Goal: Task Accomplishment & Management: Use online tool/utility

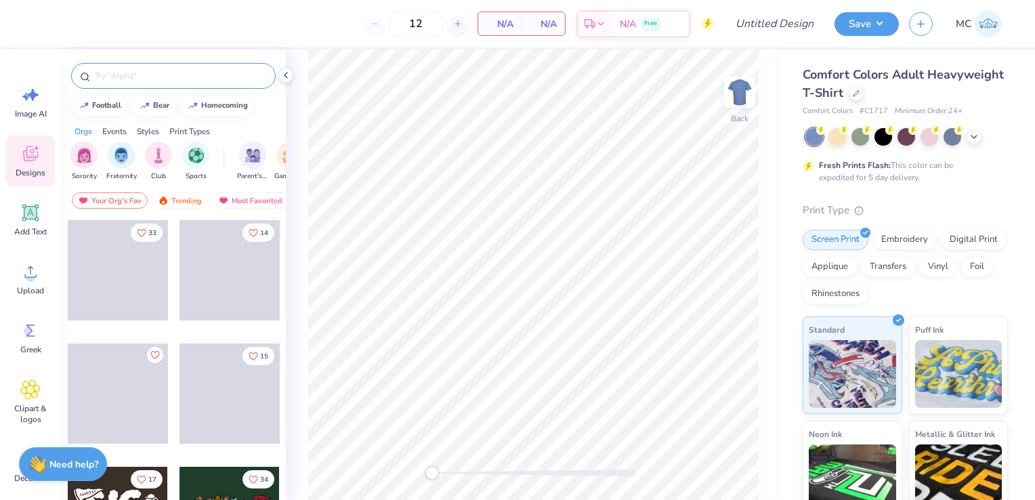
click at [200, 70] on input "text" at bounding box center [179, 76] width 173 height 14
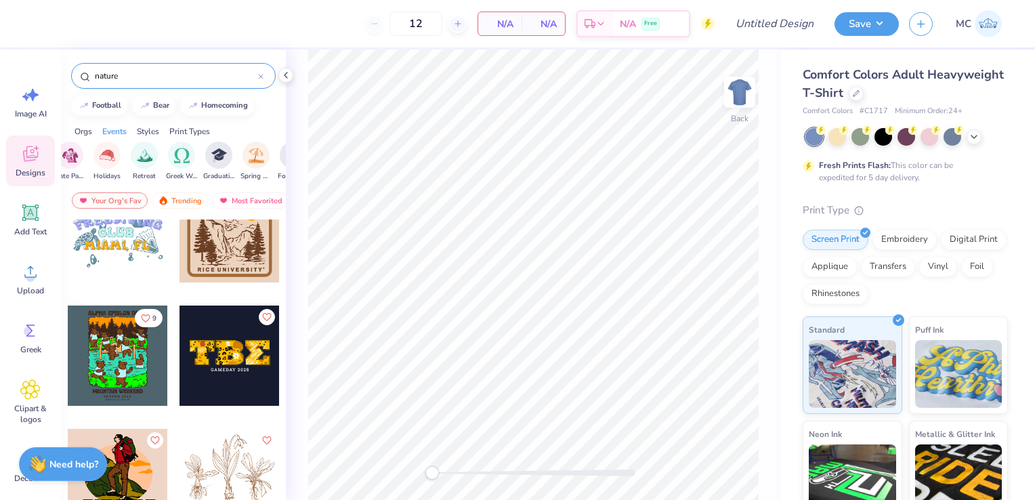
scroll to position [0, 485]
type input "nature"
click at [93, 155] on div "filter for Retreat" at bounding box center [102, 153] width 27 height 27
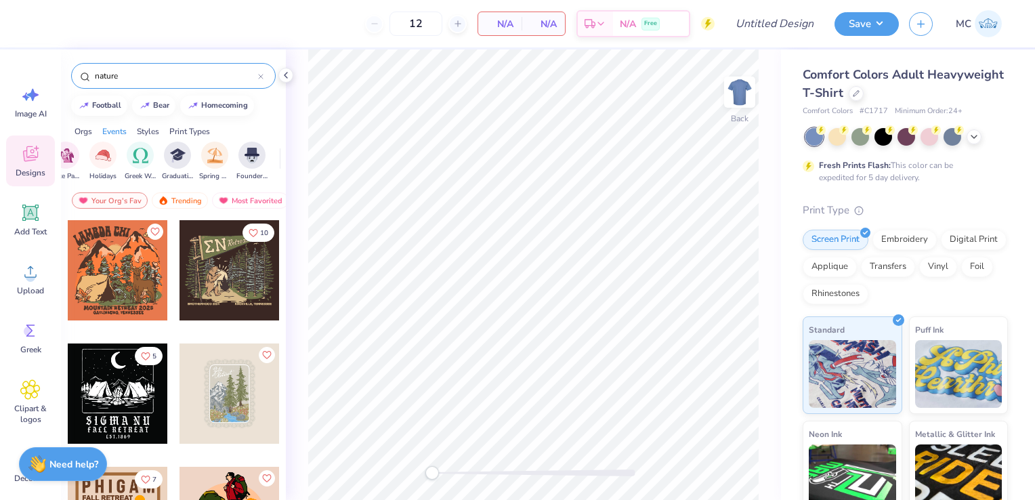
click at [259, 74] on icon at bounding box center [261, 76] width 4 height 4
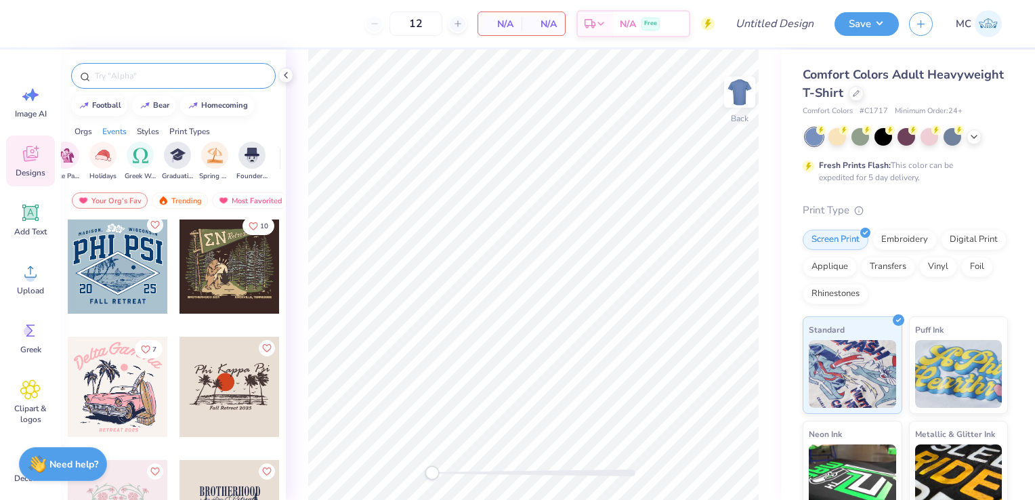
scroll to position [129, 0]
click at [232, 389] on div at bounding box center [229, 387] width 100 height 100
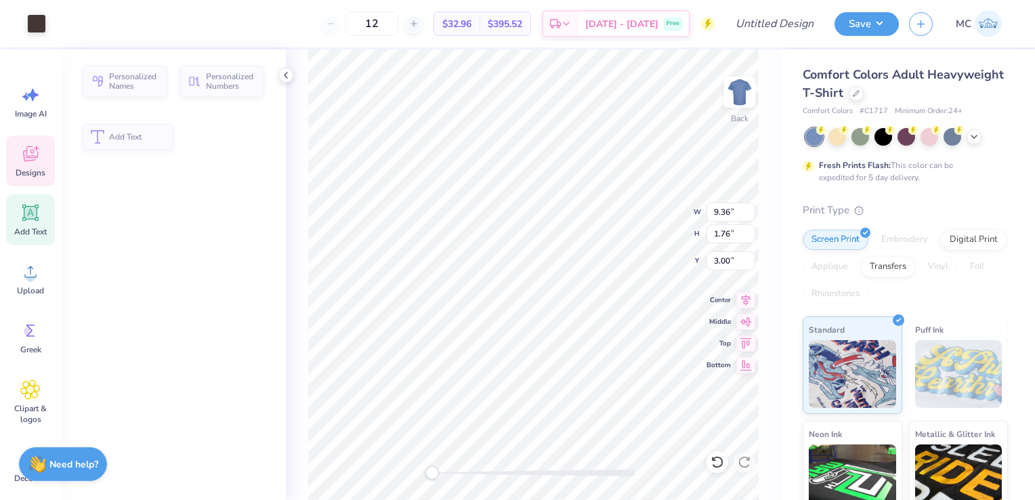
type input "9.36"
type input "1.76"
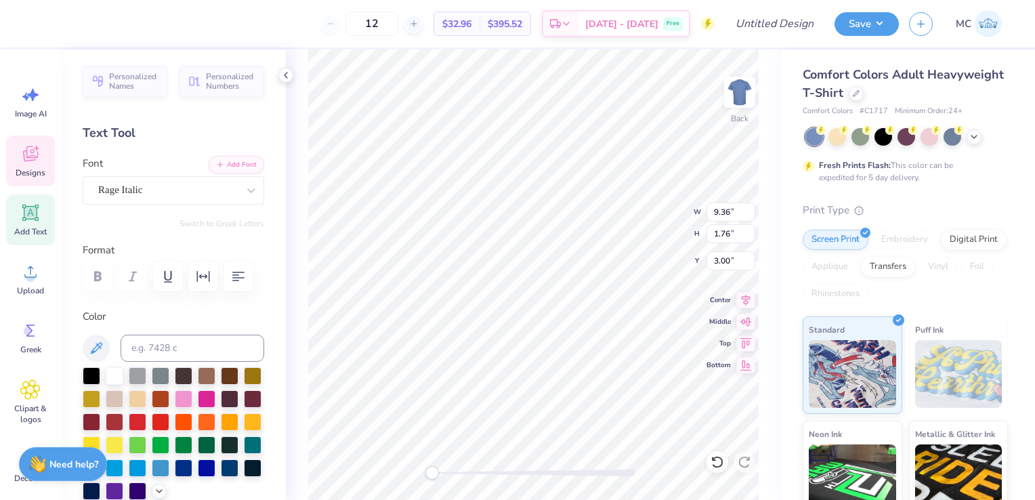
scroll to position [11, 3]
type textarea "P"
type textarea "[GEOGRAPHIC_DATA]"
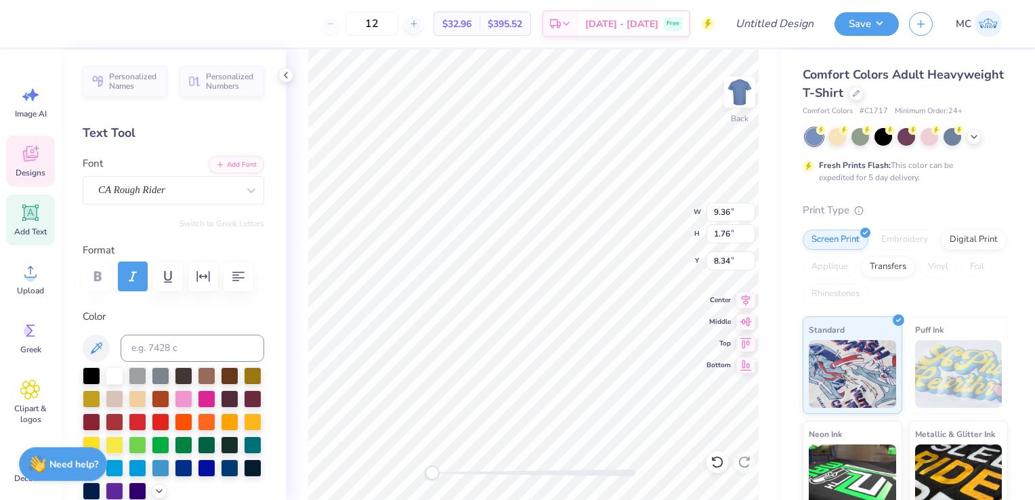
type input "5.24"
type input "0.48"
type input "8.34"
type textarea "Adventure Awaits"
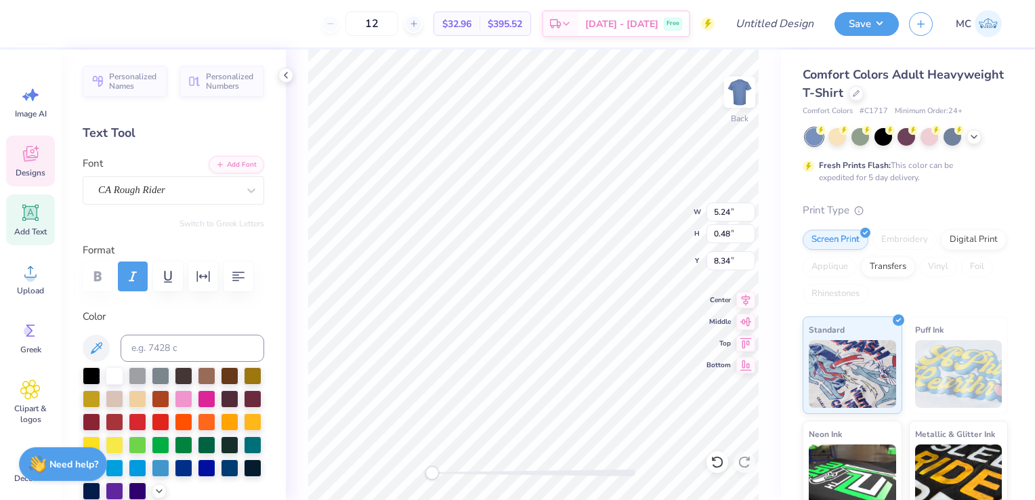
scroll to position [11, 5]
click at [884, 136] on div at bounding box center [883, 136] width 18 height 18
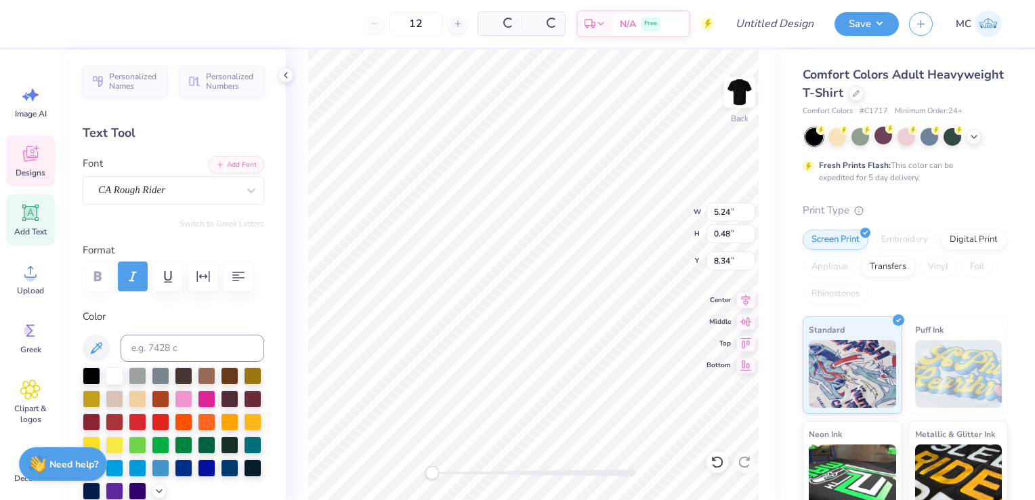
type input "5.31"
type input "0.44"
type input "8.39"
click at [975, 137] on icon at bounding box center [973, 135] width 11 height 11
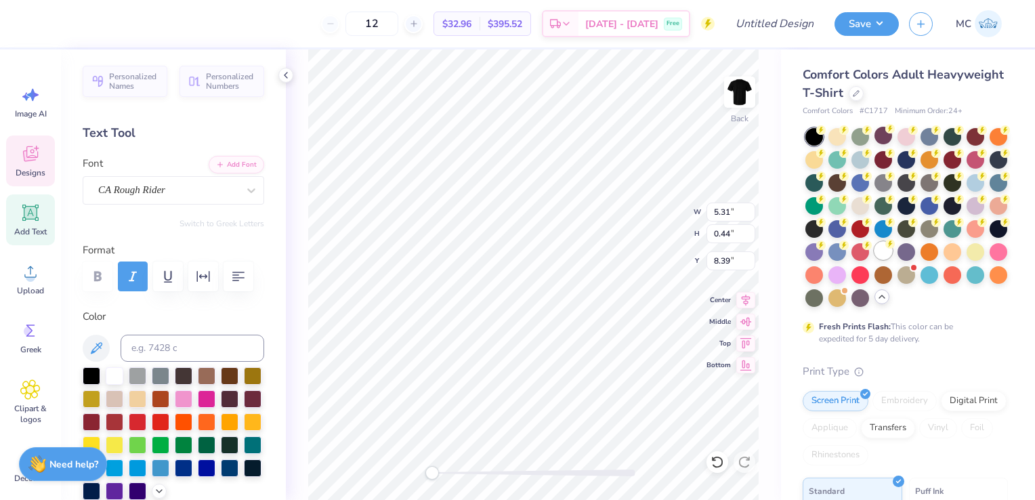
click at [874, 259] on div at bounding box center [883, 251] width 18 height 18
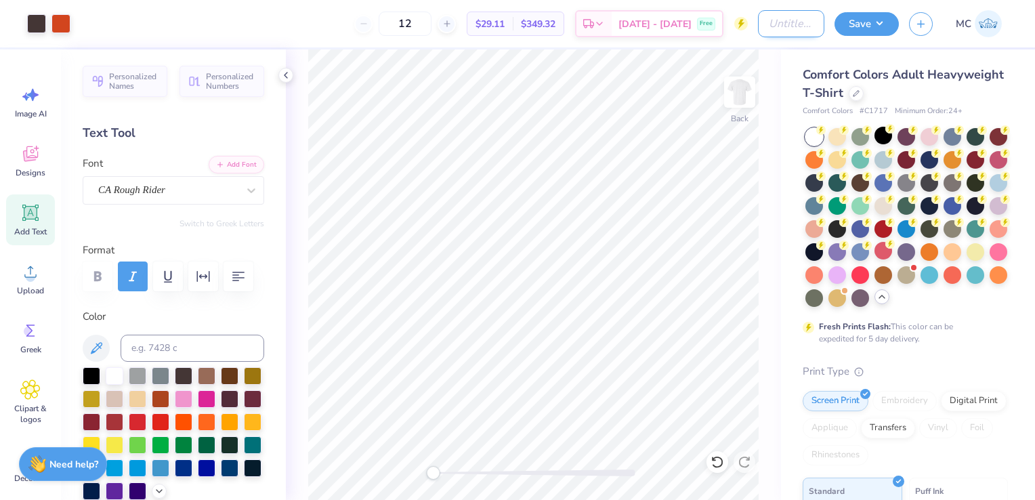
click at [767, 22] on input "Design Title" at bounding box center [791, 23] width 66 height 27
type input "Campus [GEOGRAPHIC_DATA]"
click at [863, 30] on button "Save" at bounding box center [866, 22] width 64 height 24
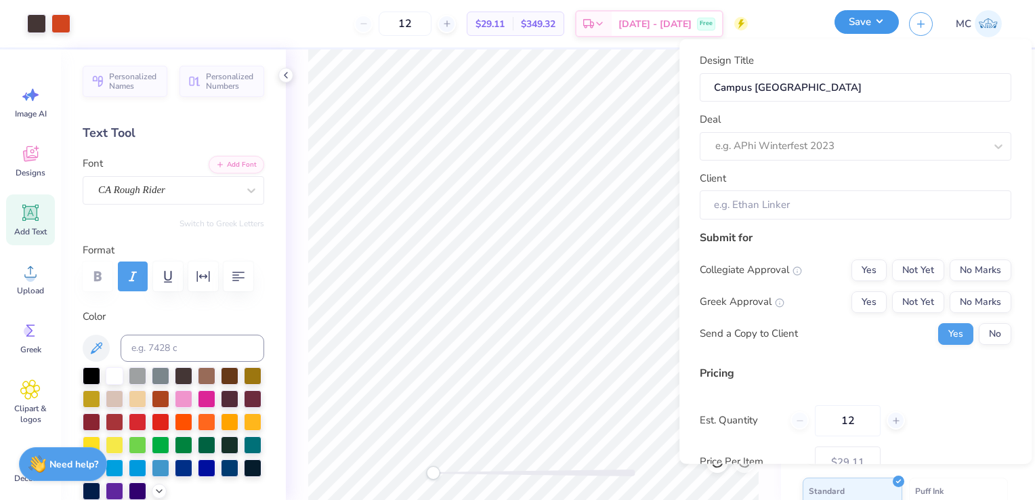
scroll to position [0, 0]
click at [845, 154] on div at bounding box center [849, 146] width 269 height 18
click at [845, 102] on div "Design Title Campus West Merch Deal e.g. APhi Winterfest 2023 Client" at bounding box center [854, 136] width 311 height 167
click at [848, 118] on div "Deal e.g. APhi Winterfest 2023" at bounding box center [854, 136] width 311 height 49
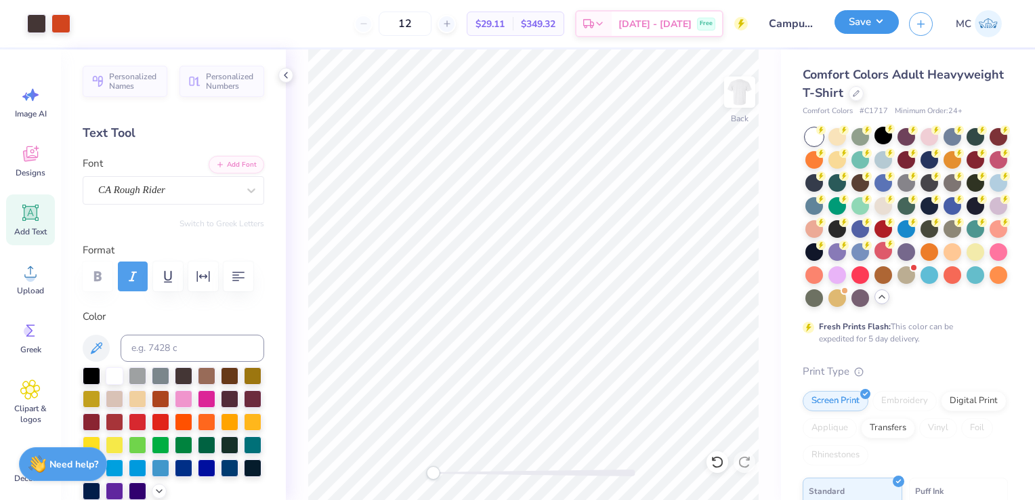
click at [873, 29] on button "Save" at bounding box center [866, 22] width 64 height 24
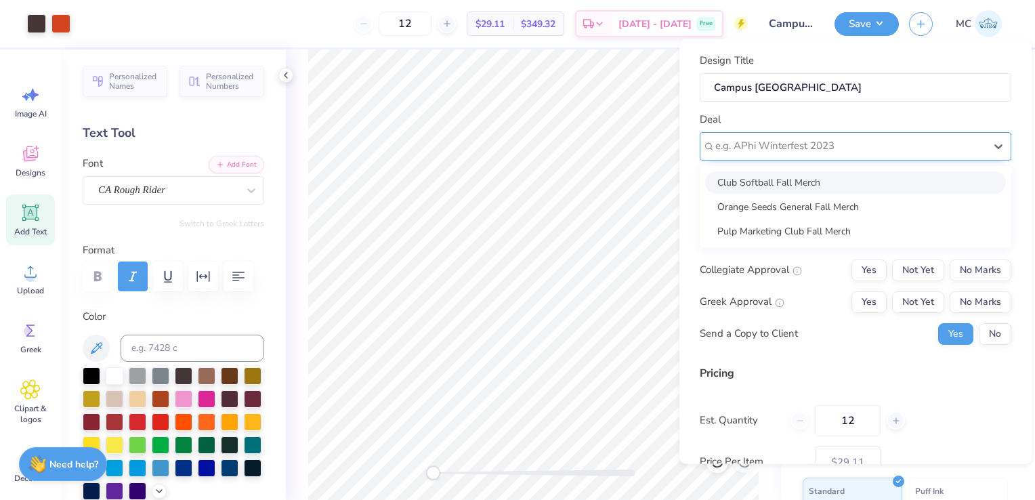
click at [777, 149] on div at bounding box center [849, 146] width 269 height 18
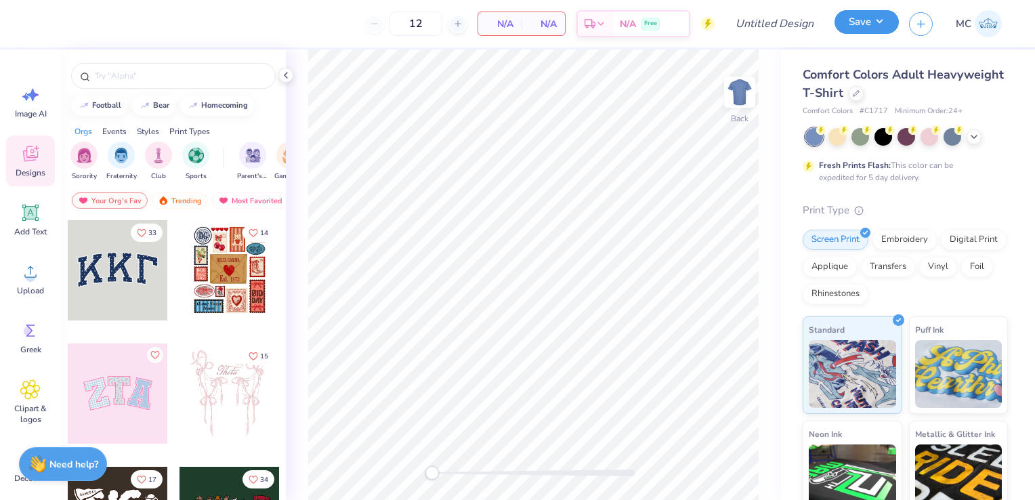
click at [867, 23] on button "Save" at bounding box center [866, 22] width 64 height 24
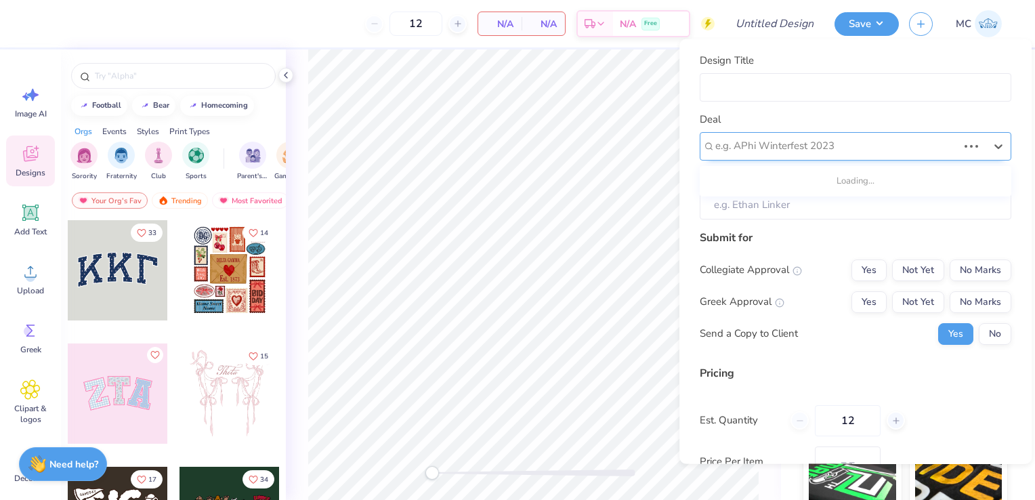
click at [794, 154] on div "e.g. APhi Winterfest 2023" at bounding box center [836, 145] width 245 height 21
click at [767, 93] on input "Design Title" at bounding box center [854, 86] width 311 height 29
type input "C"
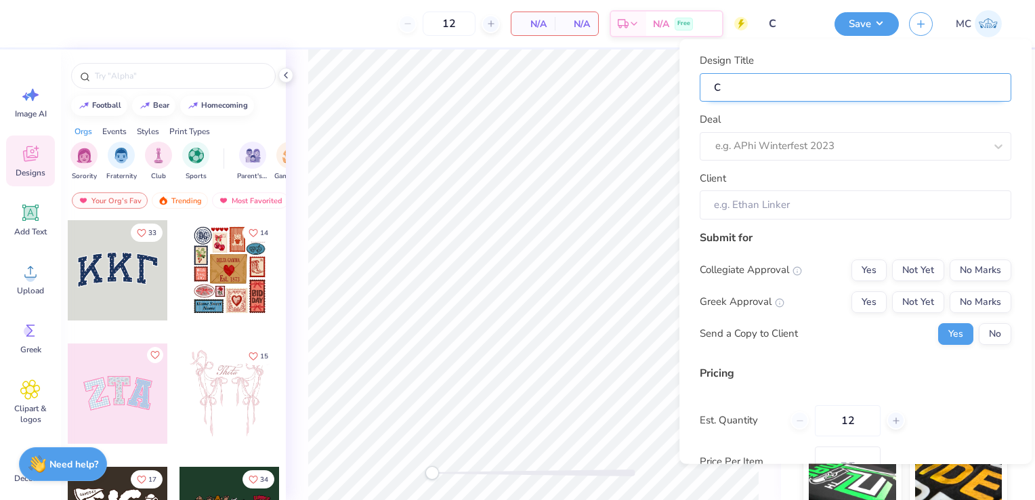
type input "Ca"
type input "Cam"
type input "Camp"
type input "Campu"
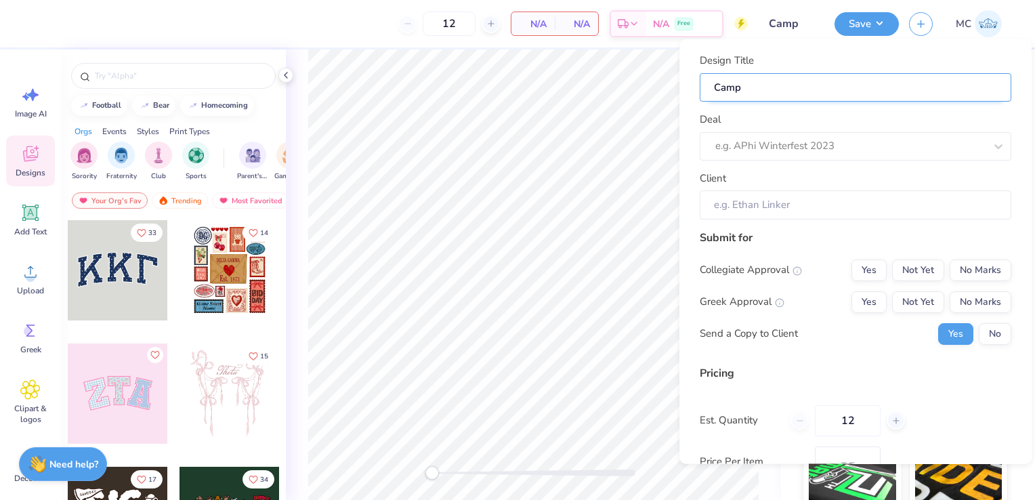
type input "Campu"
type input "Campus"
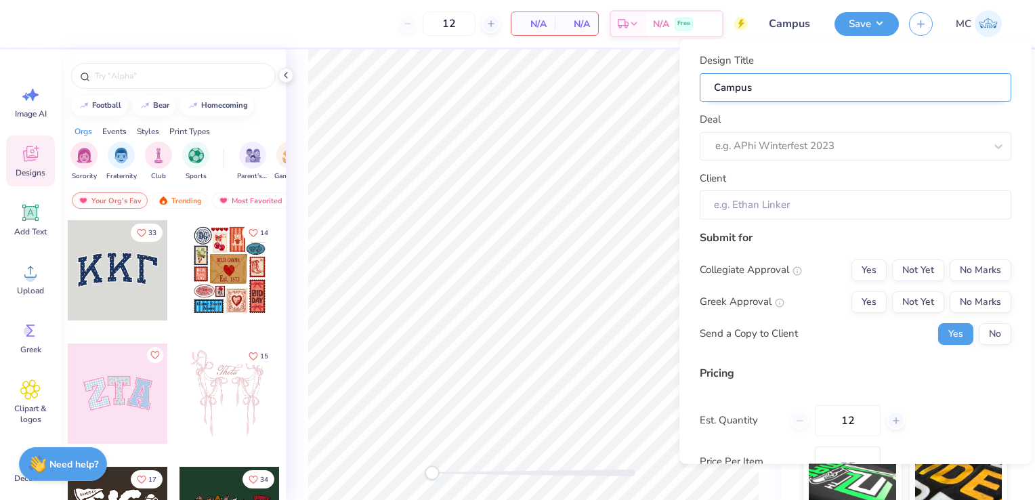
type input "Campus W"
type input "Campus We"
type input "Campus [PERSON_NAME]"
type input "[GEOGRAPHIC_DATA]"
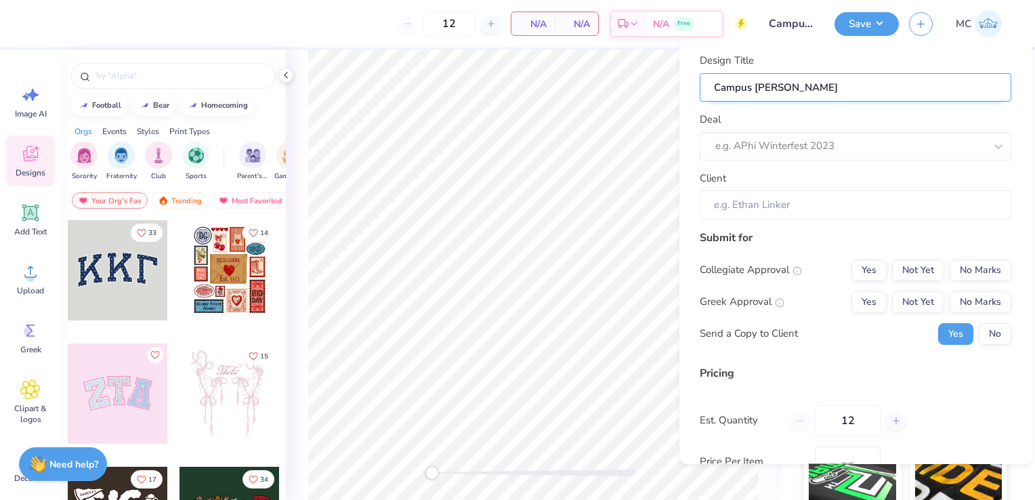
type input "[GEOGRAPHIC_DATA]"
type input "Campus [GEOGRAPHIC_DATA]"
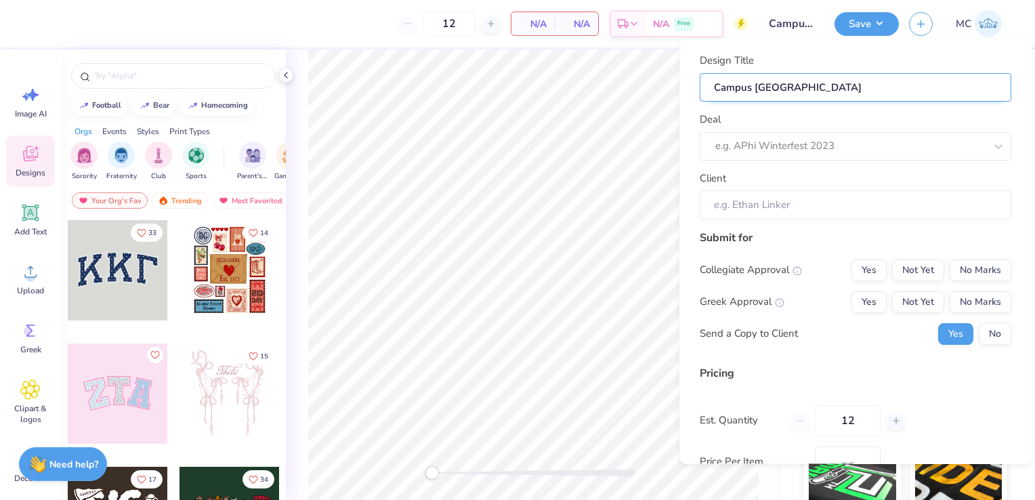
type input "Campus [GEOGRAPHIC_DATA]"
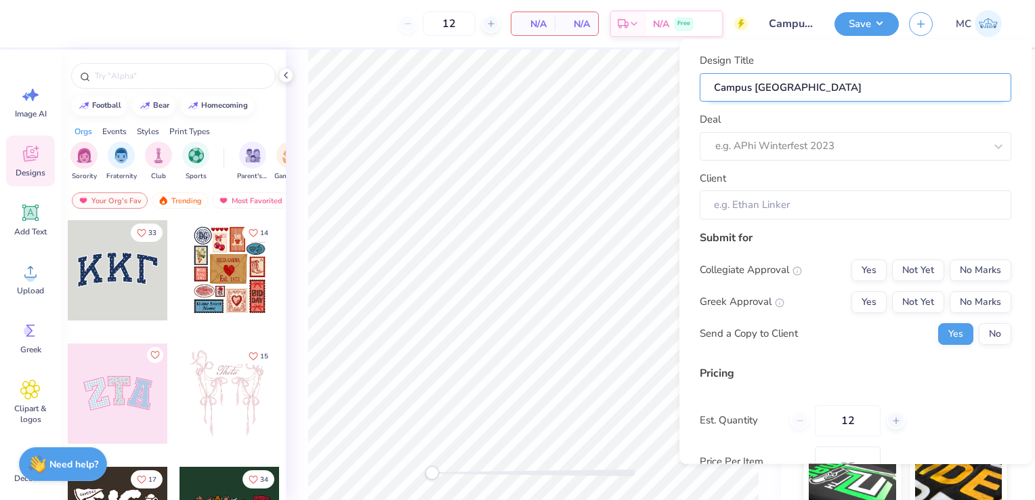
type input "Campus [GEOGRAPHIC_DATA]"
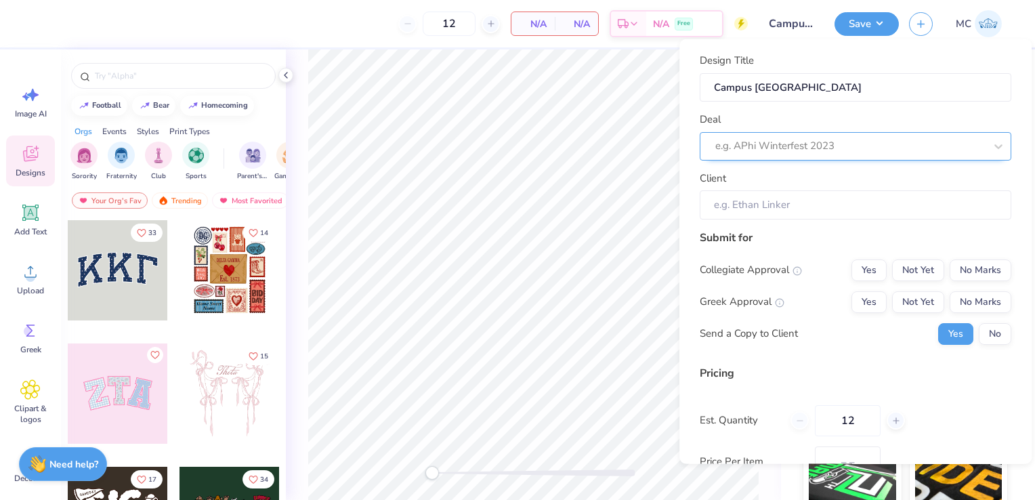
click at [777, 141] on div at bounding box center [849, 146] width 269 height 18
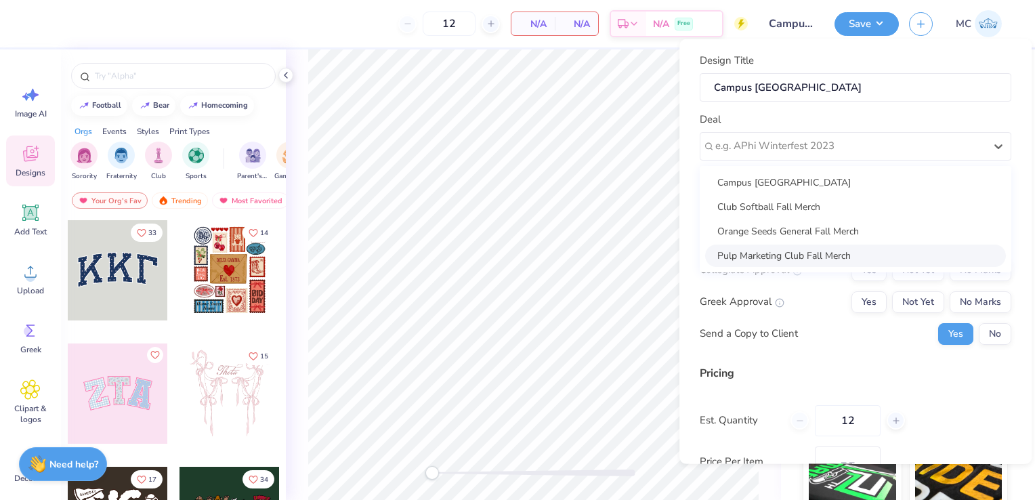
click at [799, 253] on div "Pulp Marketing Club Fall Merch" at bounding box center [855, 255] width 301 height 22
type input "[PERSON_NAME]"
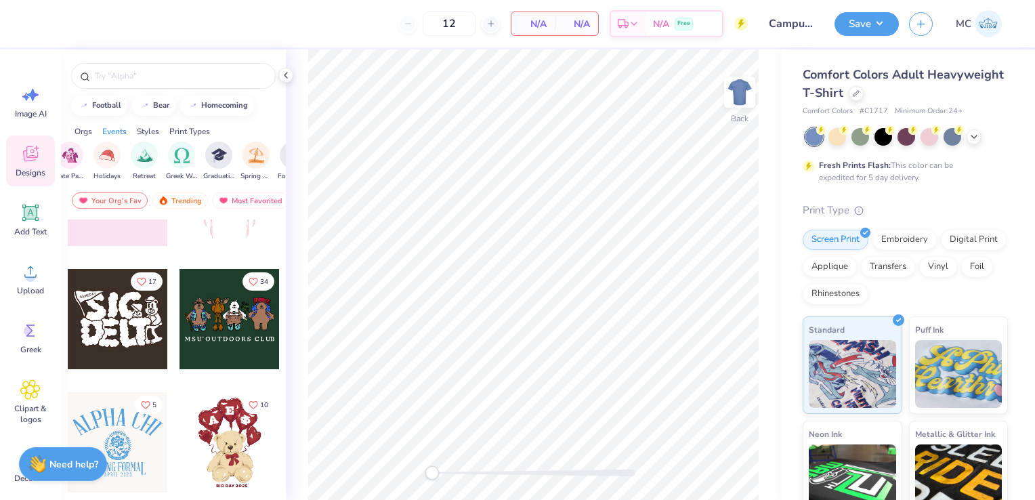
scroll to position [0, 462]
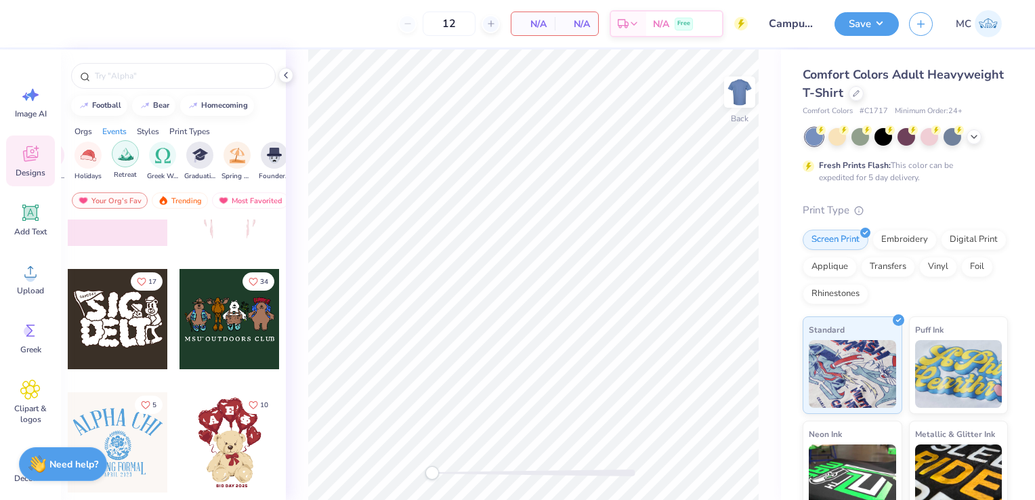
click at [133, 146] on div "filter for Retreat" at bounding box center [125, 153] width 27 height 27
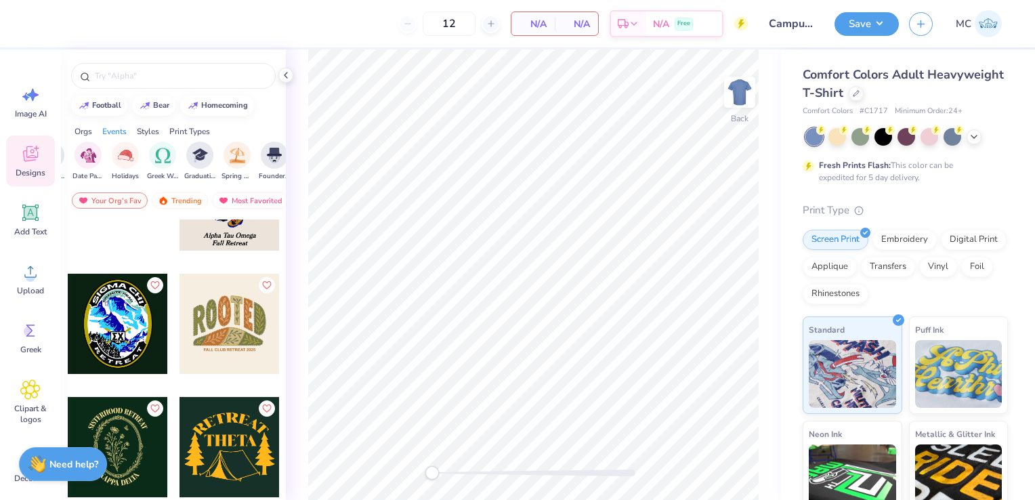
scroll to position [389, 0]
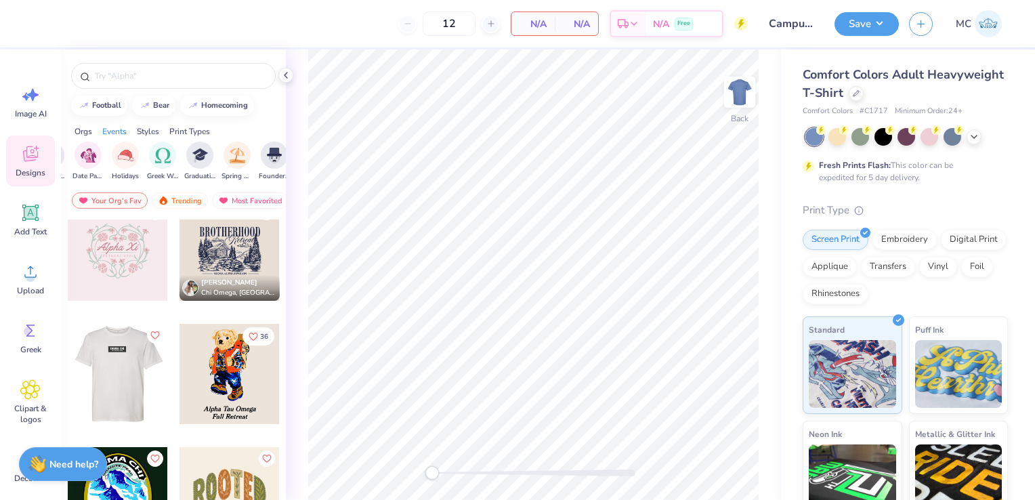
click at [119, 375] on div at bounding box center [117, 374] width 100 height 100
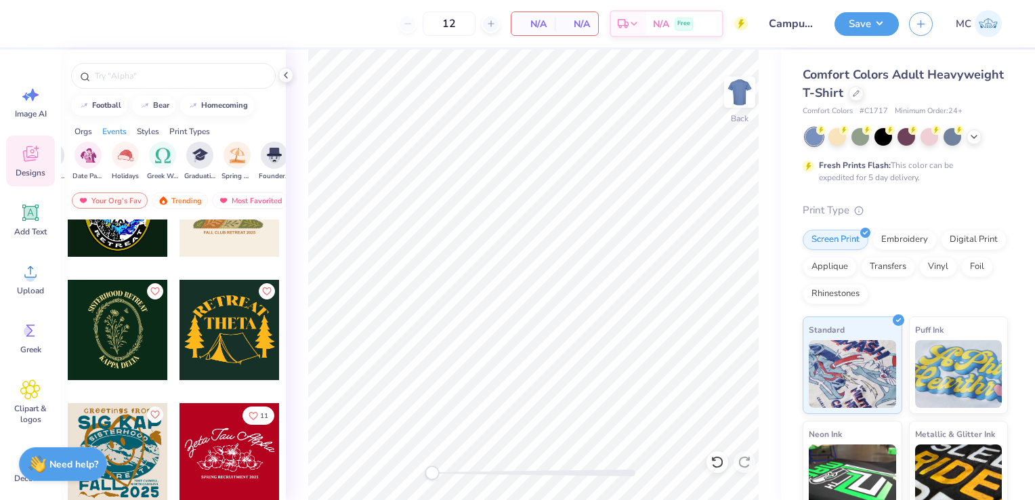
scroll to position [679, 0]
click at [209, 330] on div at bounding box center [229, 330] width 100 height 100
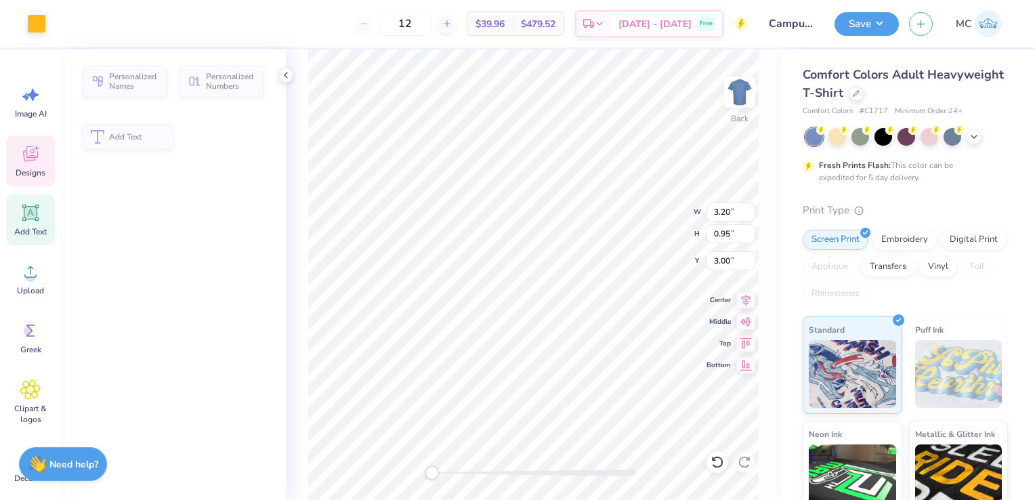
type input "3.20"
type input "0.95"
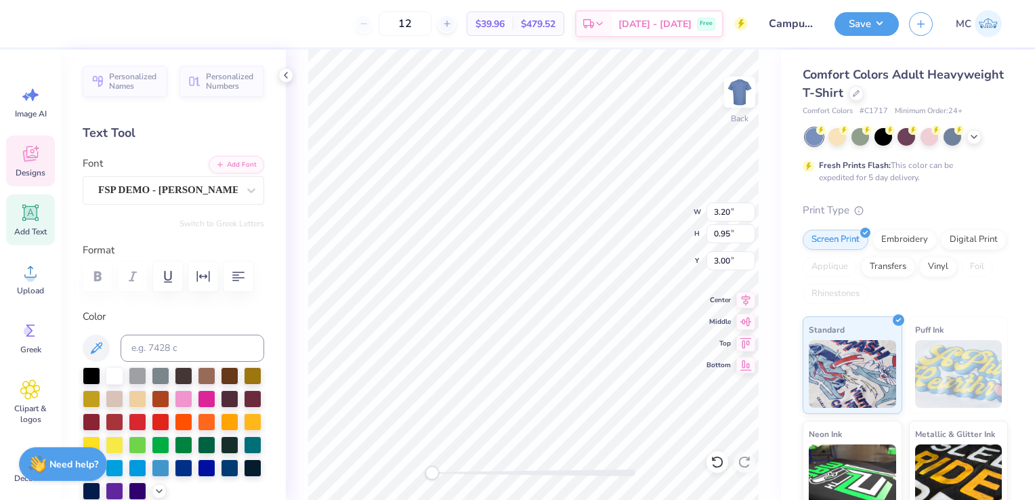
scroll to position [11, 3]
type textarea "Campus"
type input "2.20"
type input "0.48"
type input "3.92"
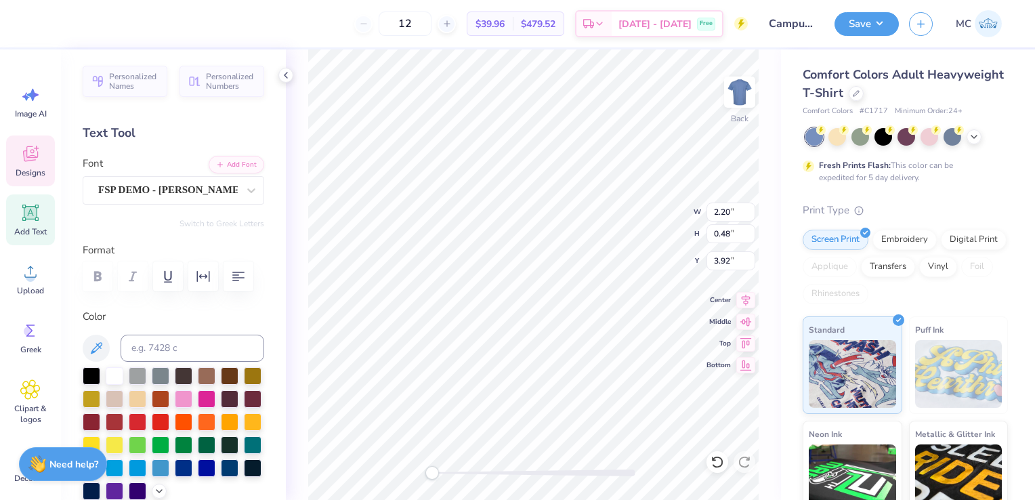
scroll to position [11, 1]
type textarea "West"
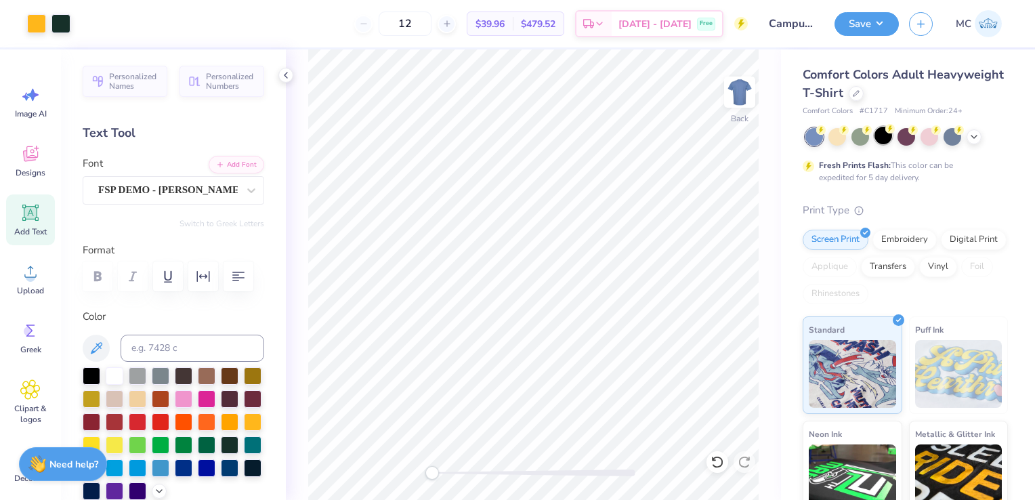
click at [888, 138] on div at bounding box center [883, 136] width 18 height 18
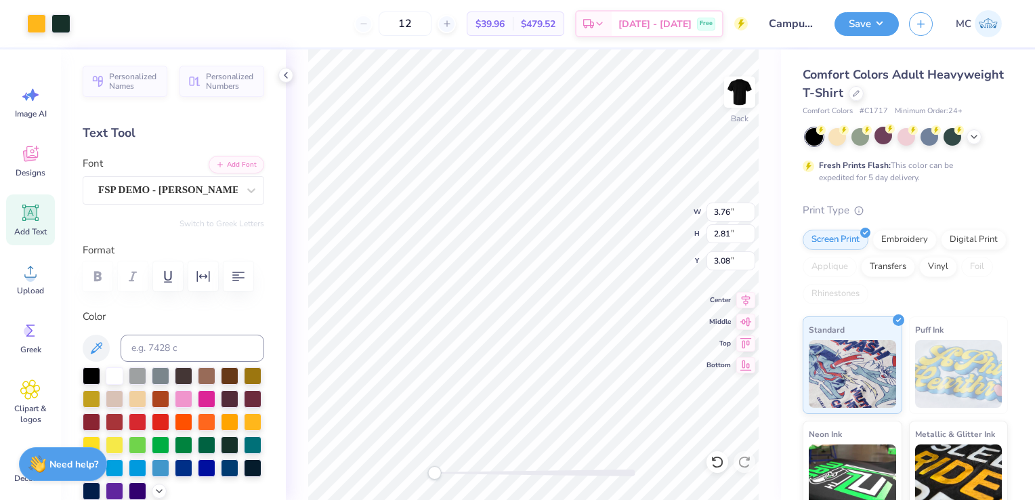
type input "6.90"
type input "5.26"
type input "2.54"
